Goal: Task Accomplishment & Management: Manage account settings

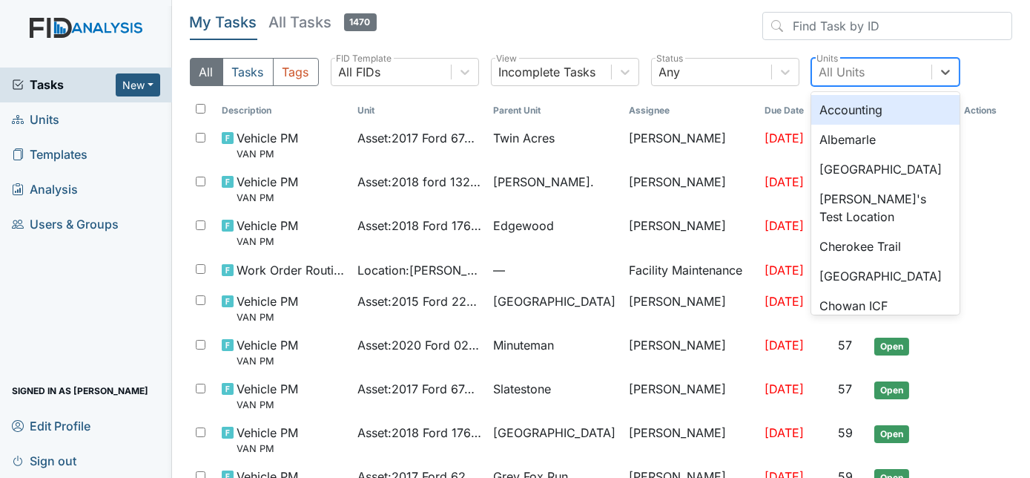
click at [843, 76] on div "All Units" at bounding box center [843, 72] width 46 height 18
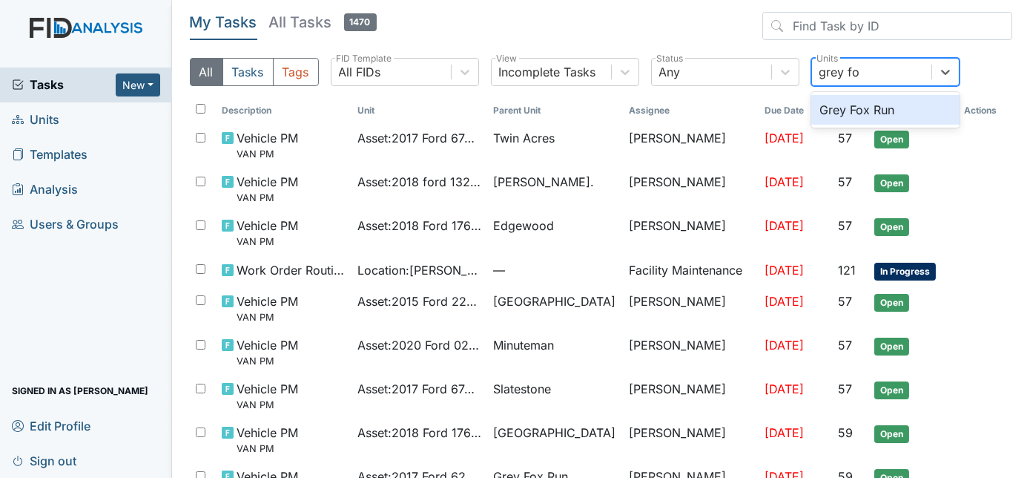
type input "grey fox"
click at [866, 115] on div "Grey Fox Run" at bounding box center [885, 110] width 148 height 30
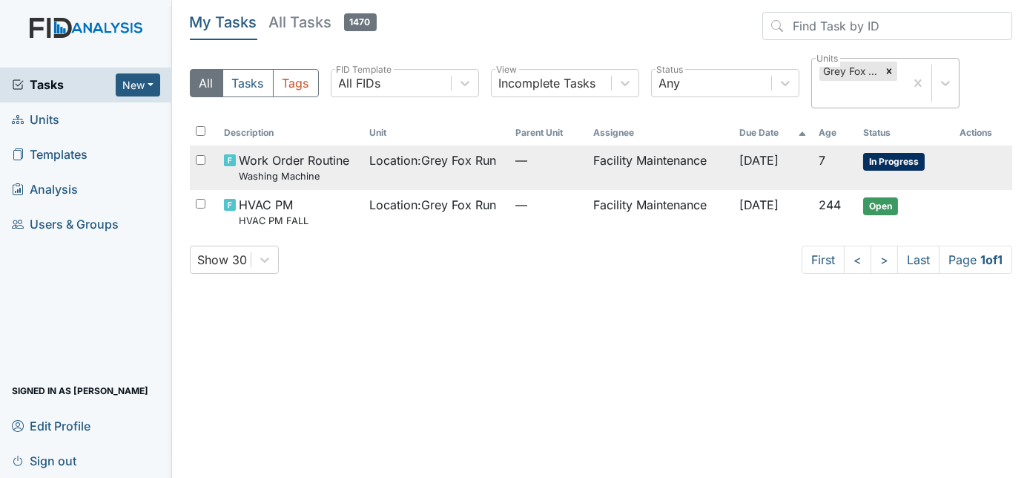
click at [587, 175] on td "Facility Maintenance" at bounding box center [660, 167] width 146 height 44
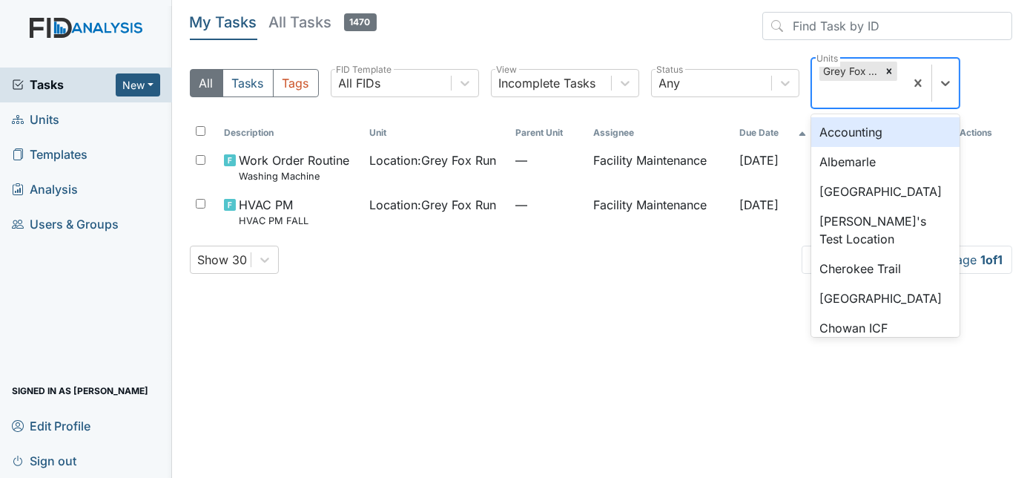
click at [869, 88] on div "Grey Fox Run" at bounding box center [858, 83] width 93 height 49
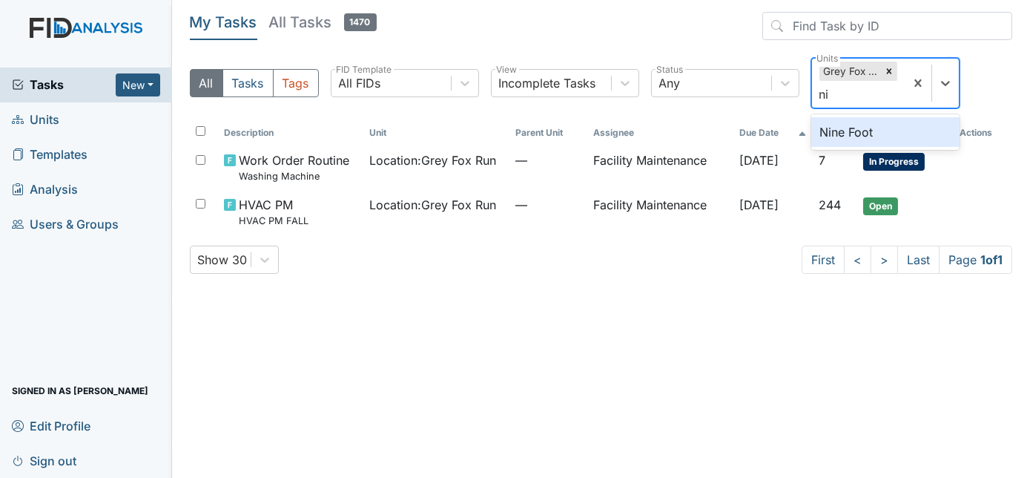
type input "nin"
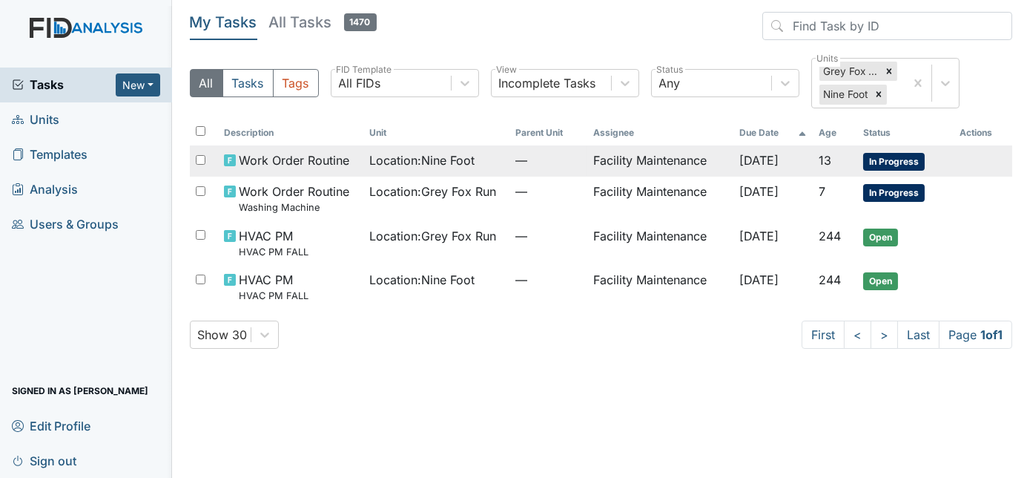
click at [598, 154] on td "Facility Maintenance" at bounding box center [660, 160] width 146 height 31
